Goal: Book appointment/travel/reservation

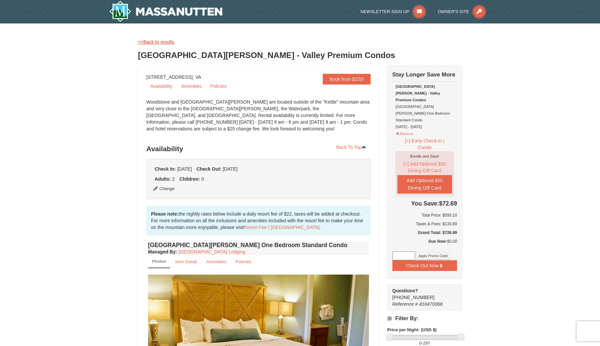
click at [158, 42] on link "<<Back to results" at bounding box center [156, 41] width 36 height 5
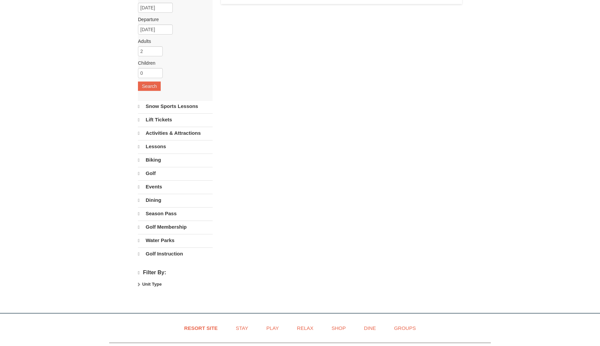
scroll to position [67, 0]
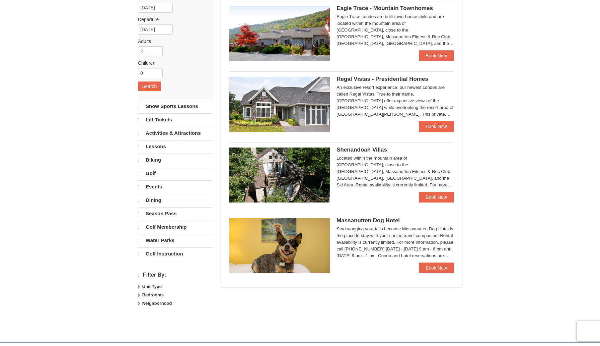
select select "10"
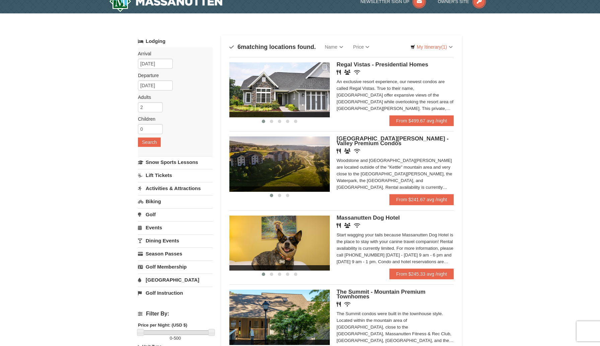
scroll to position [0, 0]
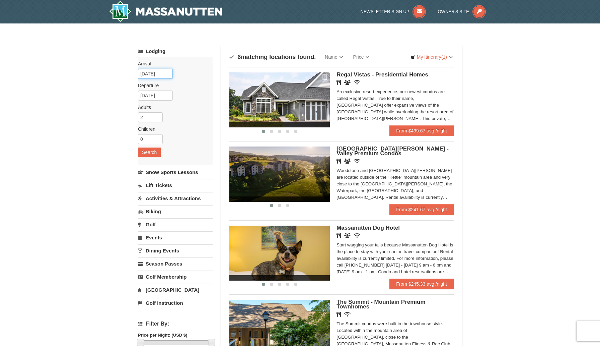
click at [157, 72] on input "[DATE]" at bounding box center [155, 74] width 35 height 10
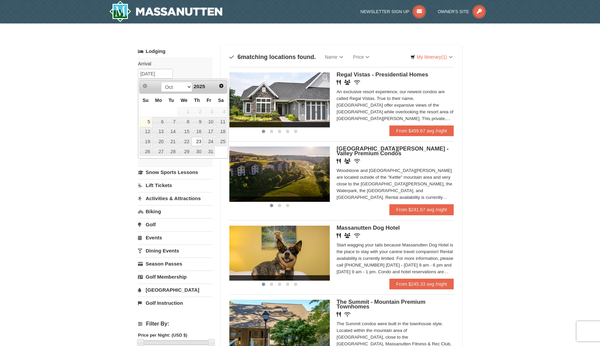
click at [78, 165] on div "× Categories Map List Filter My Itinerary (1) Check Out Now Stay Longer Save Mo…" at bounding box center [300, 281] width 600 height 516
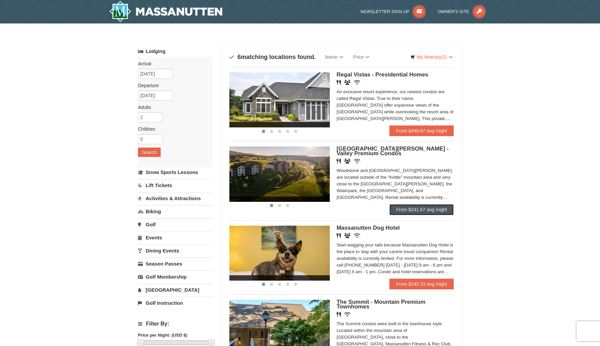
click at [409, 209] on link "From $241.67 avg /night" at bounding box center [422, 209] width 64 height 11
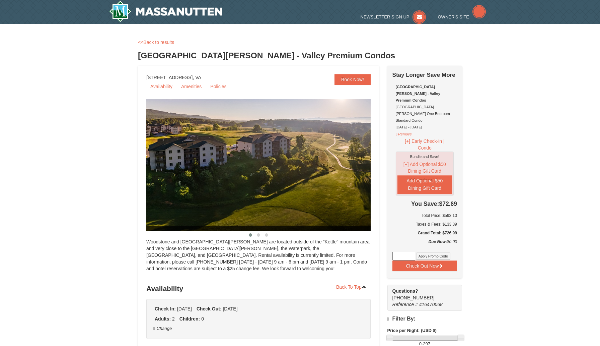
select select "10"
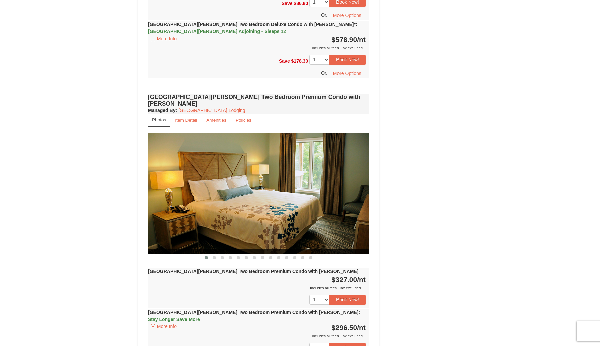
scroll to position [1510, 0]
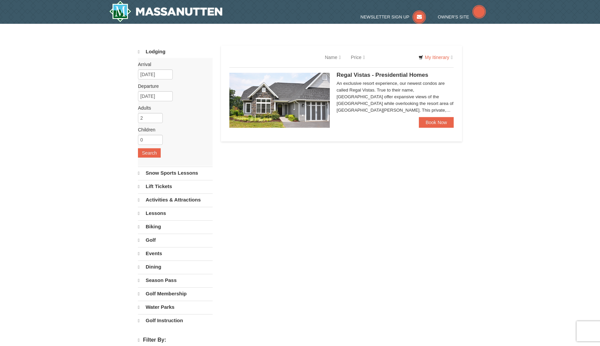
select select "10"
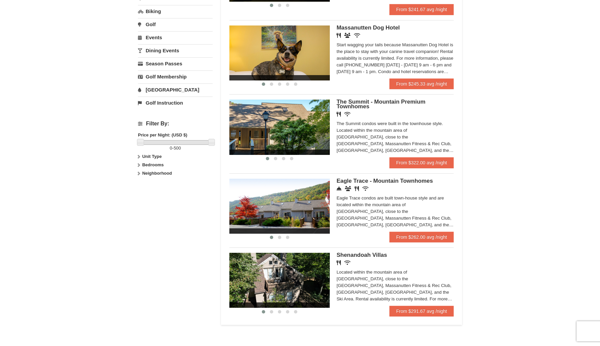
scroll to position [201, 0]
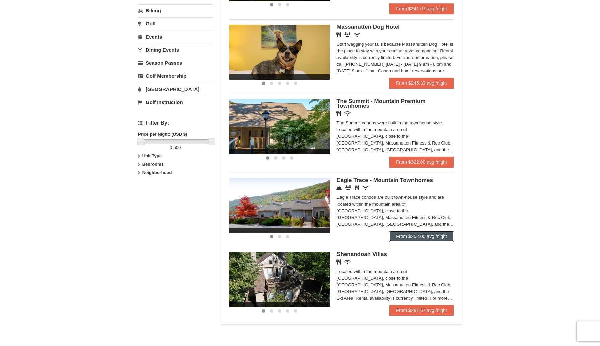
click at [428, 238] on link "From $262.00 avg /night" at bounding box center [422, 236] width 64 height 11
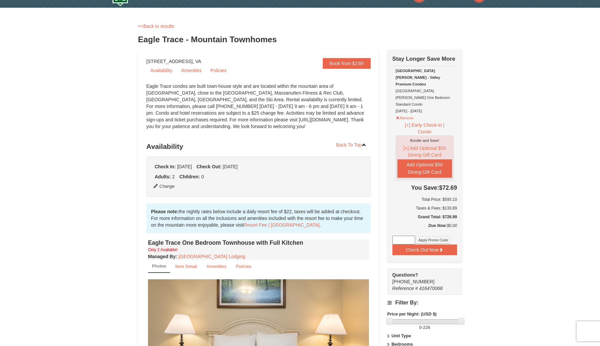
scroll to position [16, 0]
click at [193, 267] on small "Item Detail" at bounding box center [186, 265] width 22 height 5
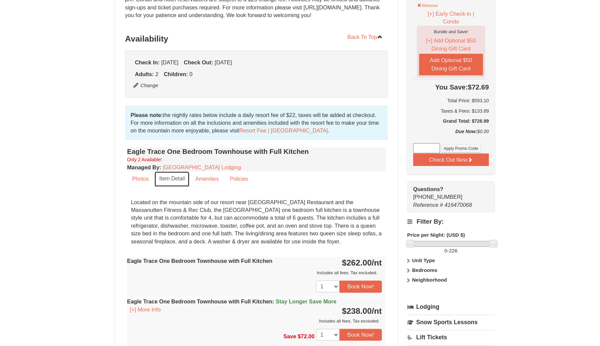
scroll to position [113, 0]
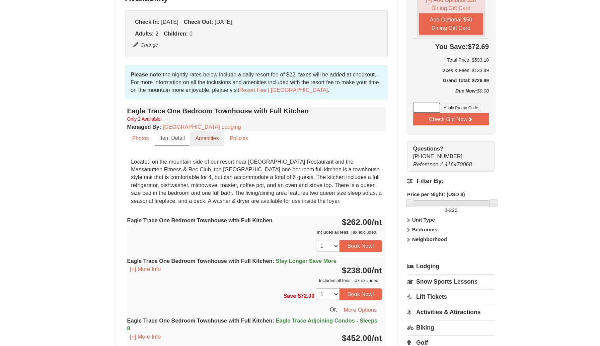
click at [217, 170] on small "Amenities" at bounding box center [216, 168] width 20 height 5
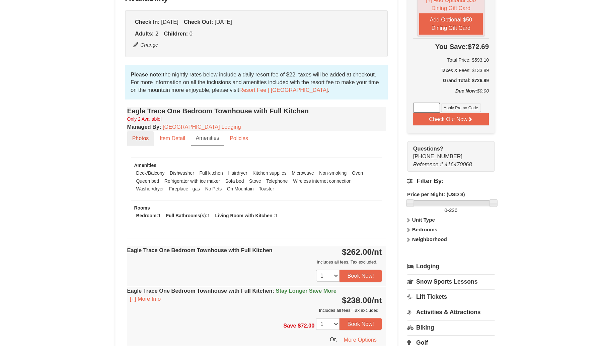
click at [169, 169] on link "Photos" at bounding box center [159, 168] width 23 height 13
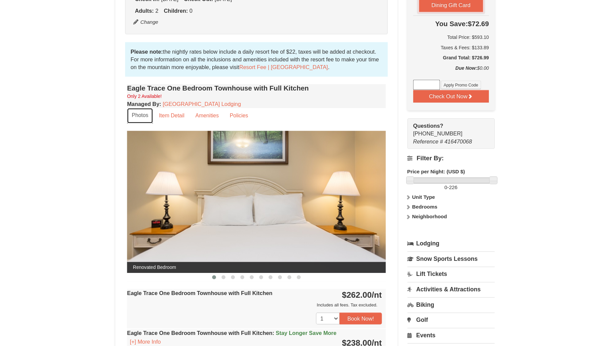
scroll to position [136, 0]
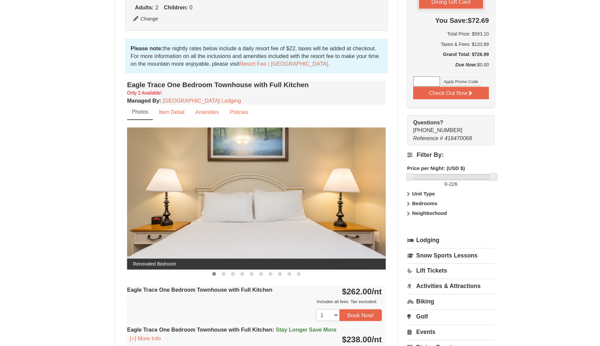
click at [309, 234] on img at bounding box center [258, 219] width 221 height 121
click at [231, 284] on span at bounding box center [230, 283] width 3 height 3
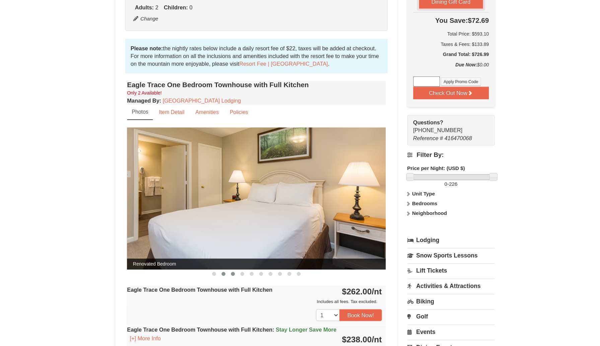
click at [238, 284] on span at bounding box center [238, 283] width 3 height 3
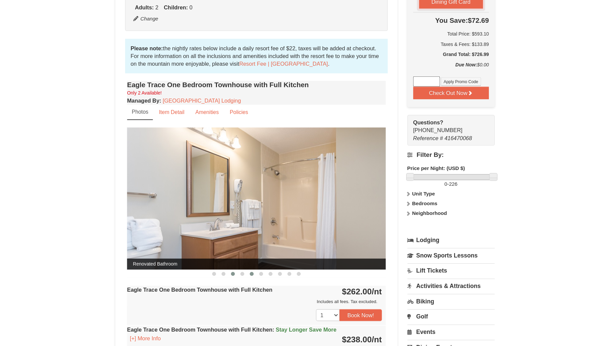
click at [254, 284] on span at bounding box center [254, 283] width 3 height 3
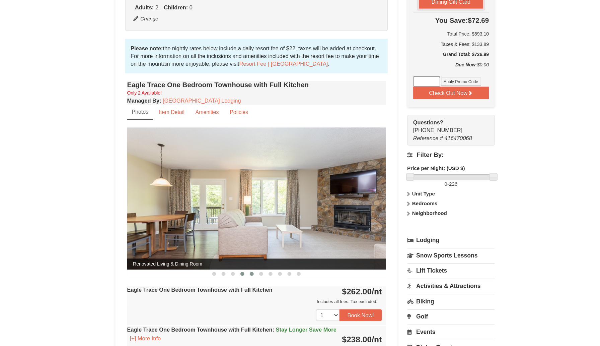
click at [247, 284] on span at bounding box center [246, 283] width 3 height 3
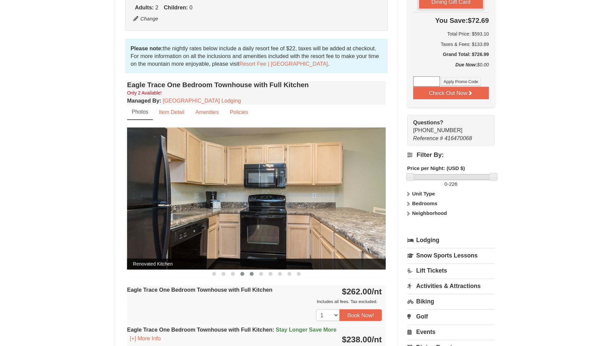
click at [256, 284] on button at bounding box center [255, 284] width 8 height 7
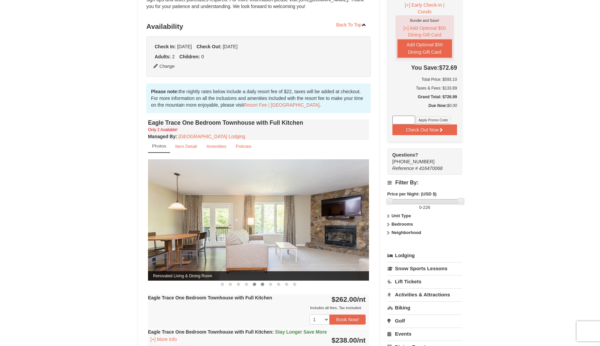
click at [262, 284] on span at bounding box center [262, 283] width 3 height 3
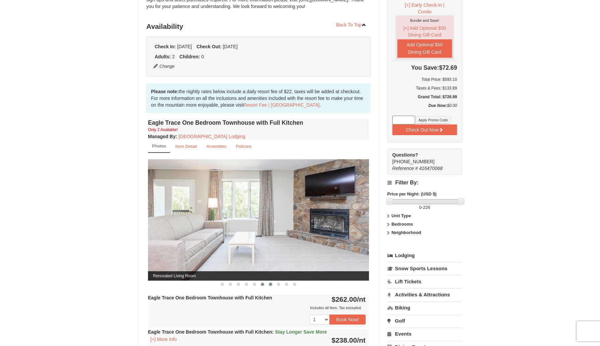
click at [271, 285] on span at bounding box center [270, 283] width 3 height 3
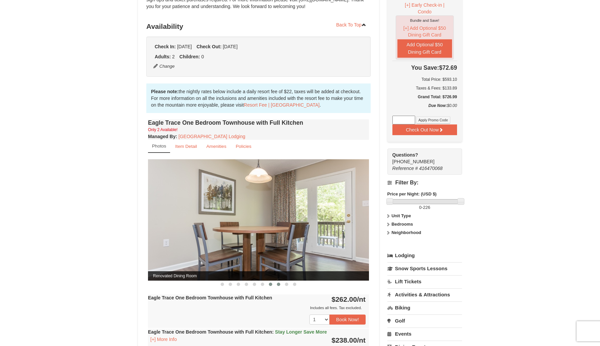
click at [279, 284] on span at bounding box center [278, 283] width 3 height 3
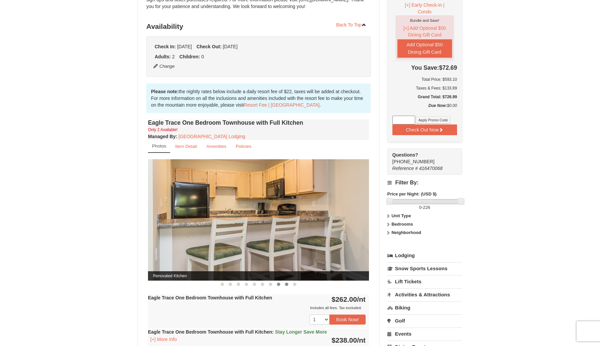
click at [287, 283] on span at bounding box center [286, 283] width 3 height 3
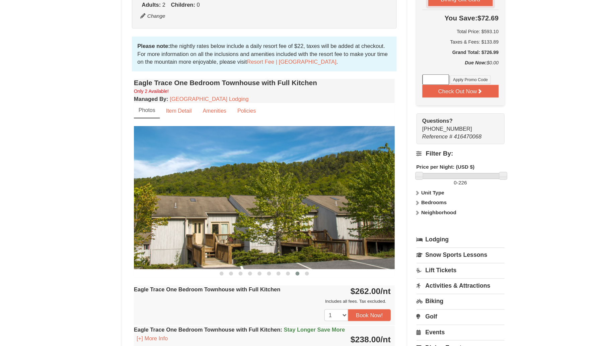
scroll to position [135, 0]
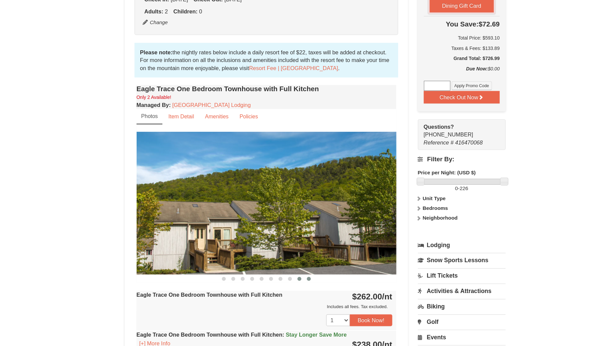
click at [296, 286] on button at bounding box center [295, 284] width 8 height 7
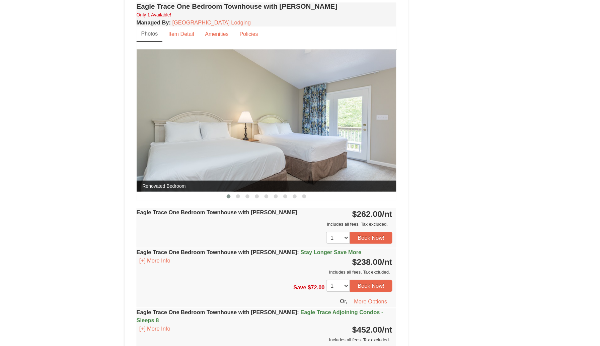
scroll to position [535, 0]
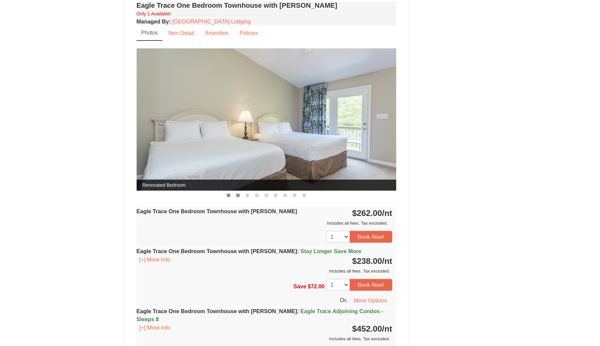
click at [235, 217] on span at bounding box center [234, 217] width 3 height 3
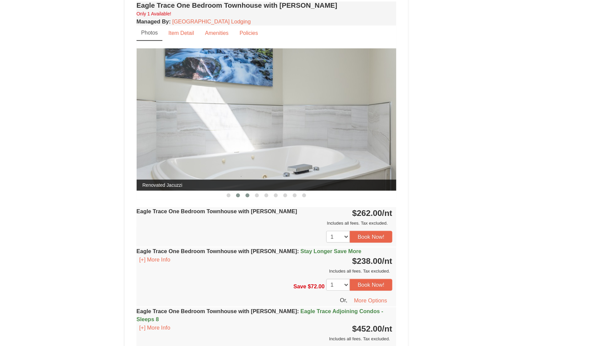
click at [243, 217] on span at bounding box center [242, 217] width 3 height 3
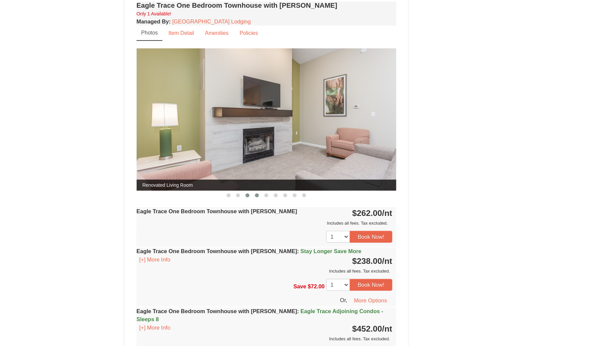
click at [251, 217] on span at bounding box center [250, 217] width 3 height 3
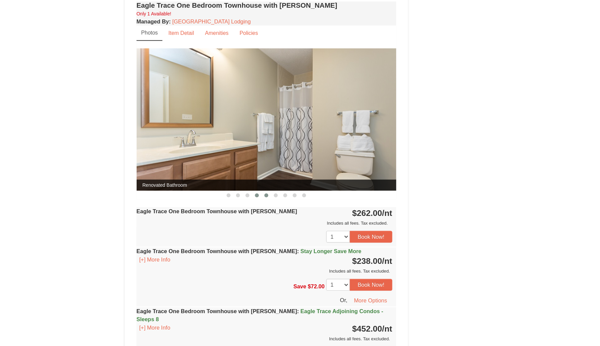
click at [258, 216] on span at bounding box center [258, 217] width 3 height 3
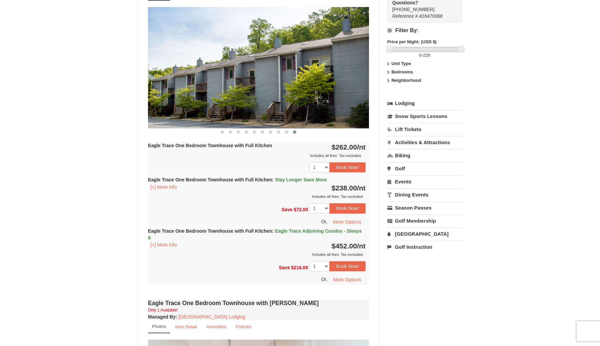
scroll to position [306, 0]
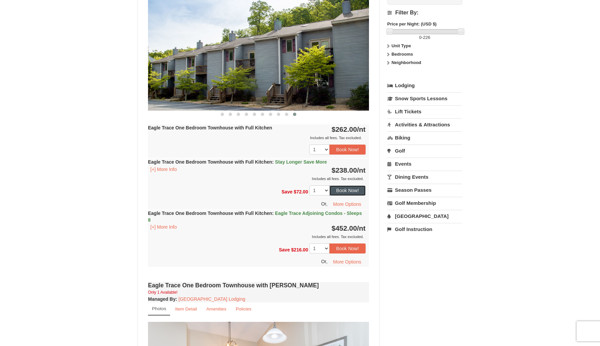
click at [348, 187] on button "Book Now!" at bounding box center [348, 190] width 36 height 10
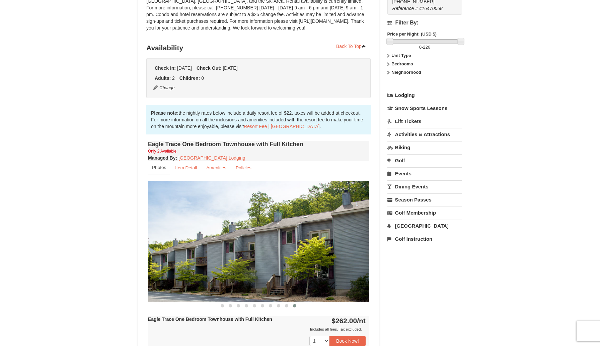
scroll to position [65, 0]
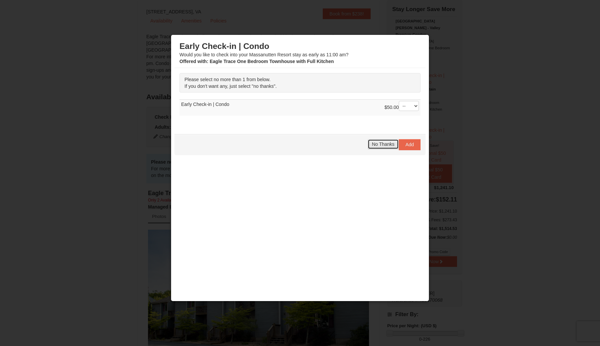
click at [383, 145] on span "No Thanks" at bounding box center [383, 143] width 22 height 5
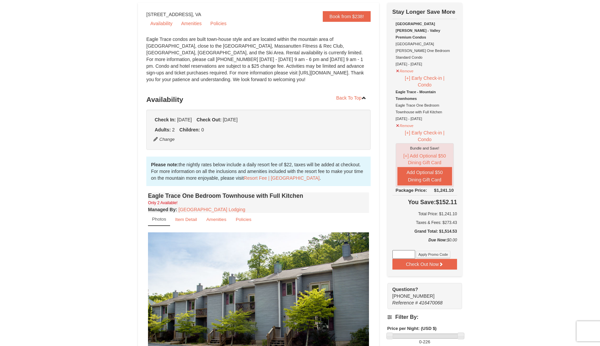
scroll to position [54, 0]
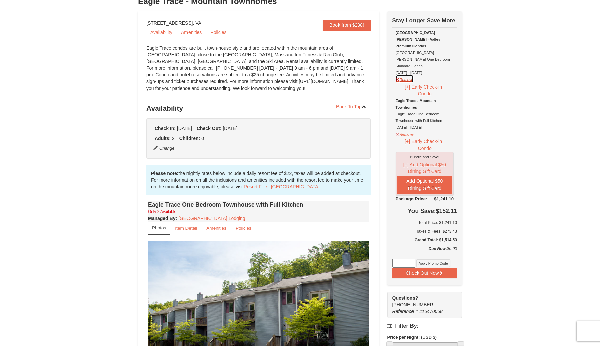
click at [408, 75] on button "Remove" at bounding box center [405, 79] width 18 height 8
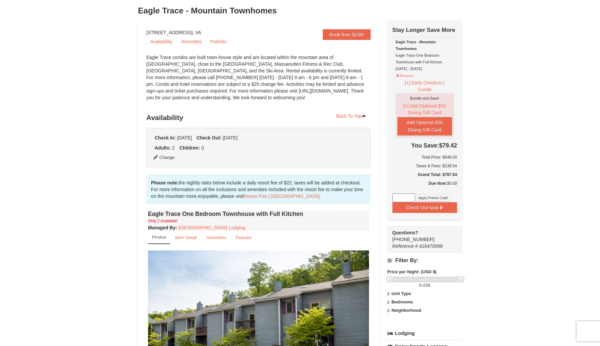
scroll to position [40, 0]
